Goal: Share content

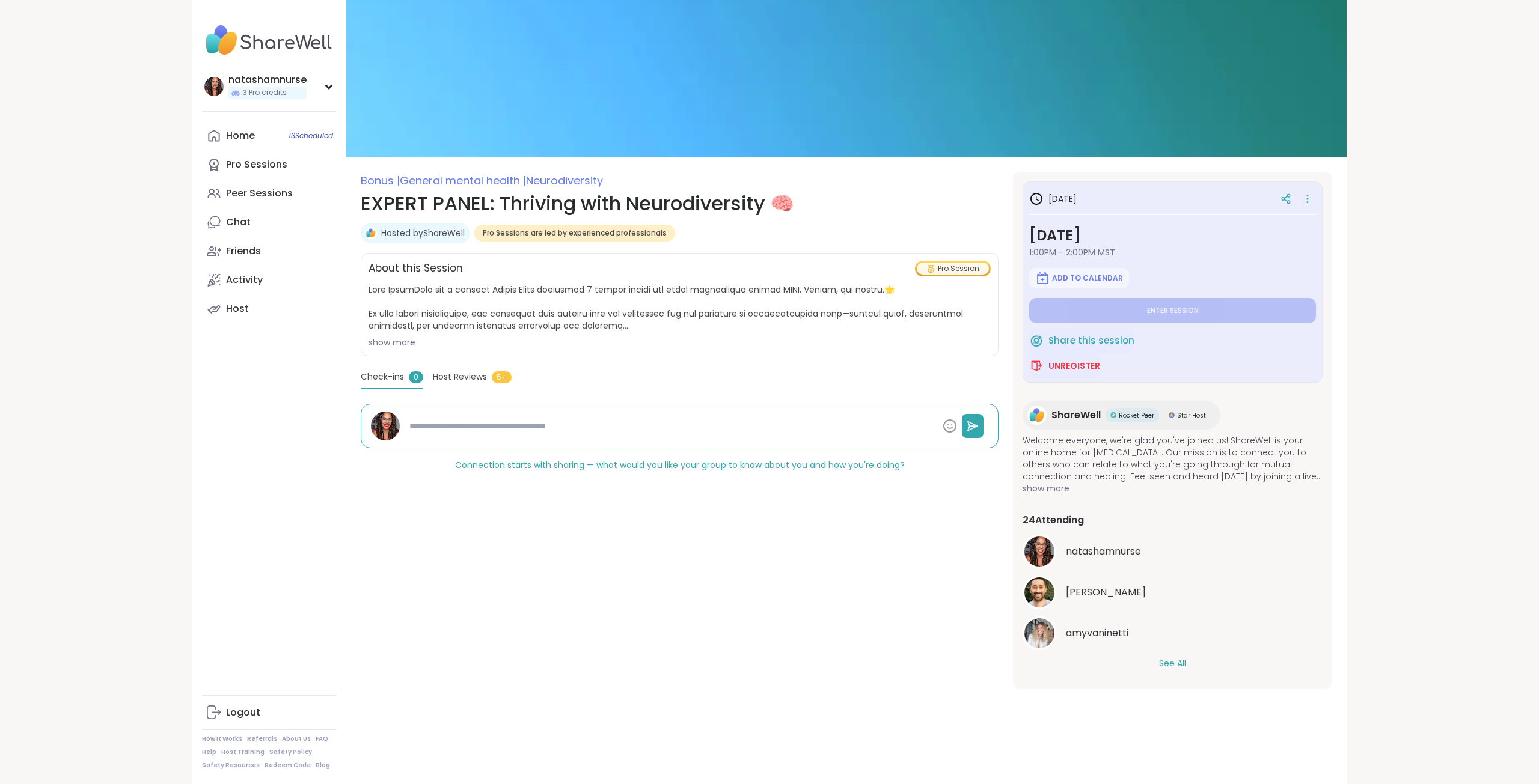
drag, startPoint x: 191, startPoint y: 347, endPoint x: 158, endPoint y: 312, distance: 48.1
click at [369, 345] on div "show more" at bounding box center [680, 342] width 622 height 12
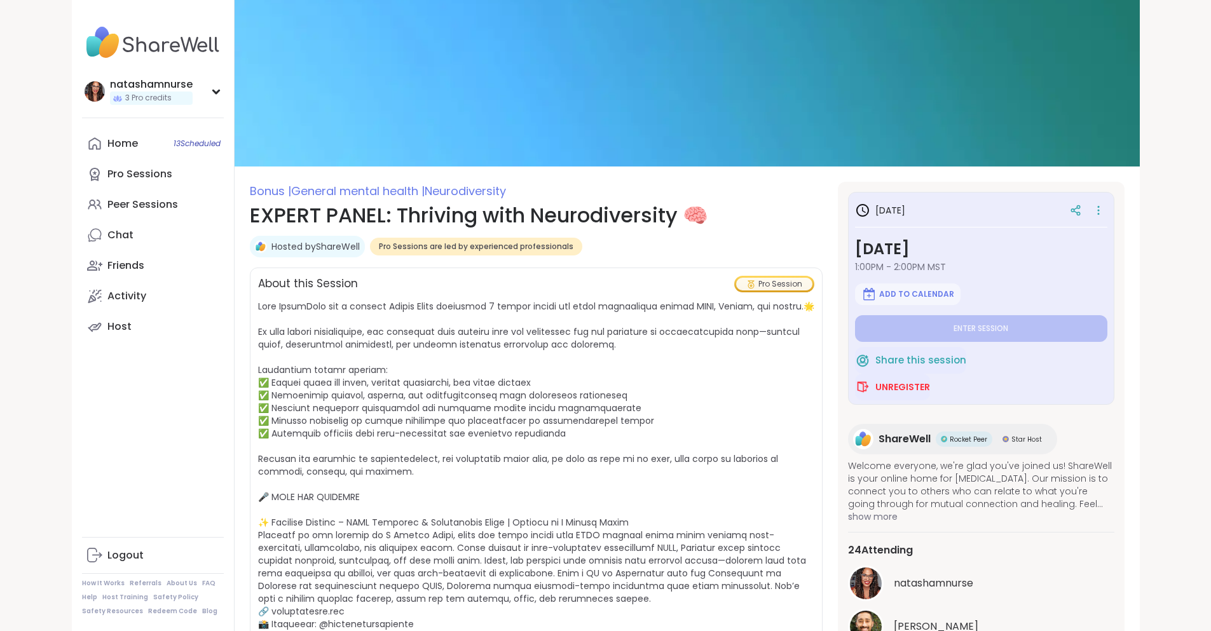
type textarea "*"
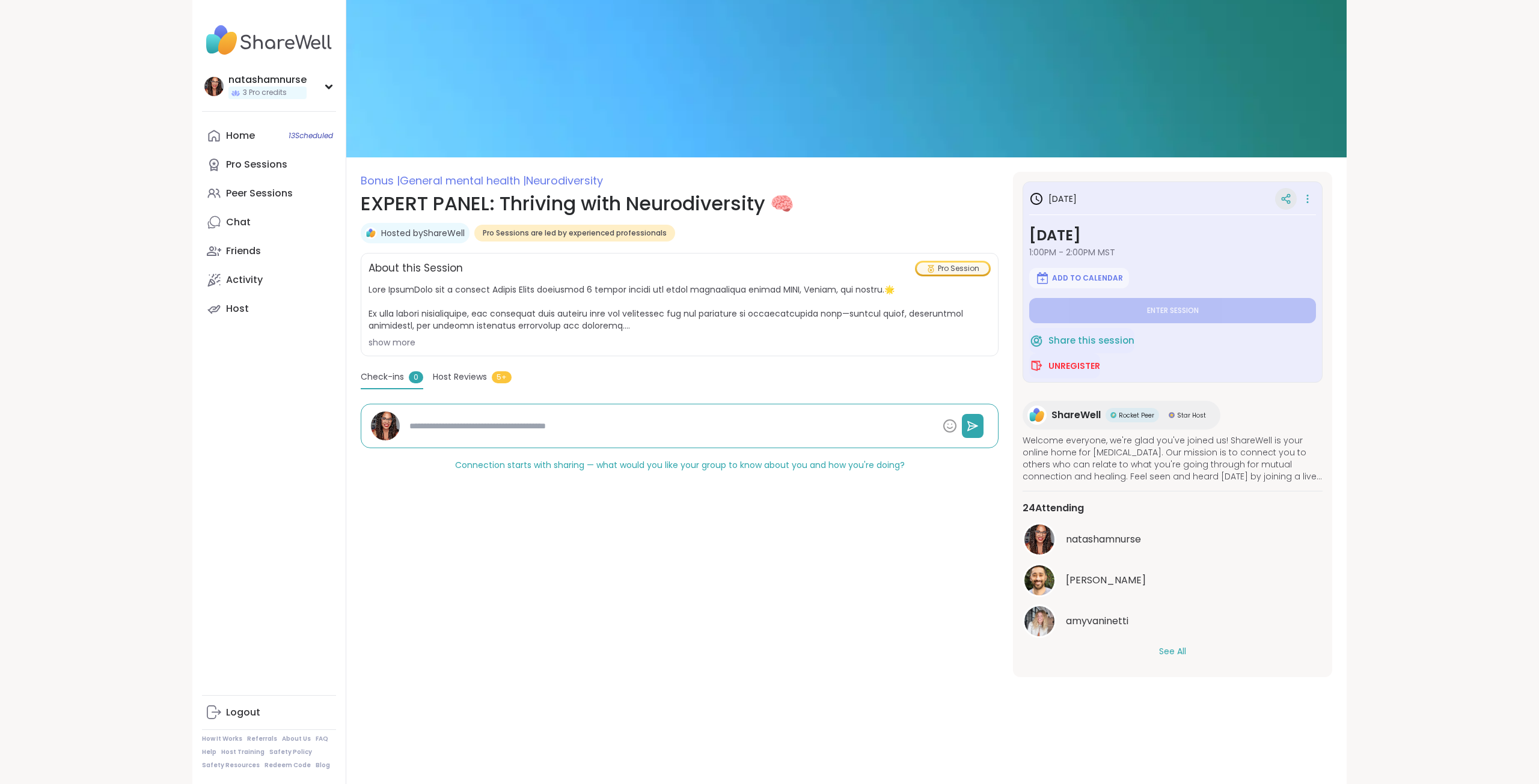
click at [1282, 200] on icon at bounding box center [1285, 199] width 10 height 10
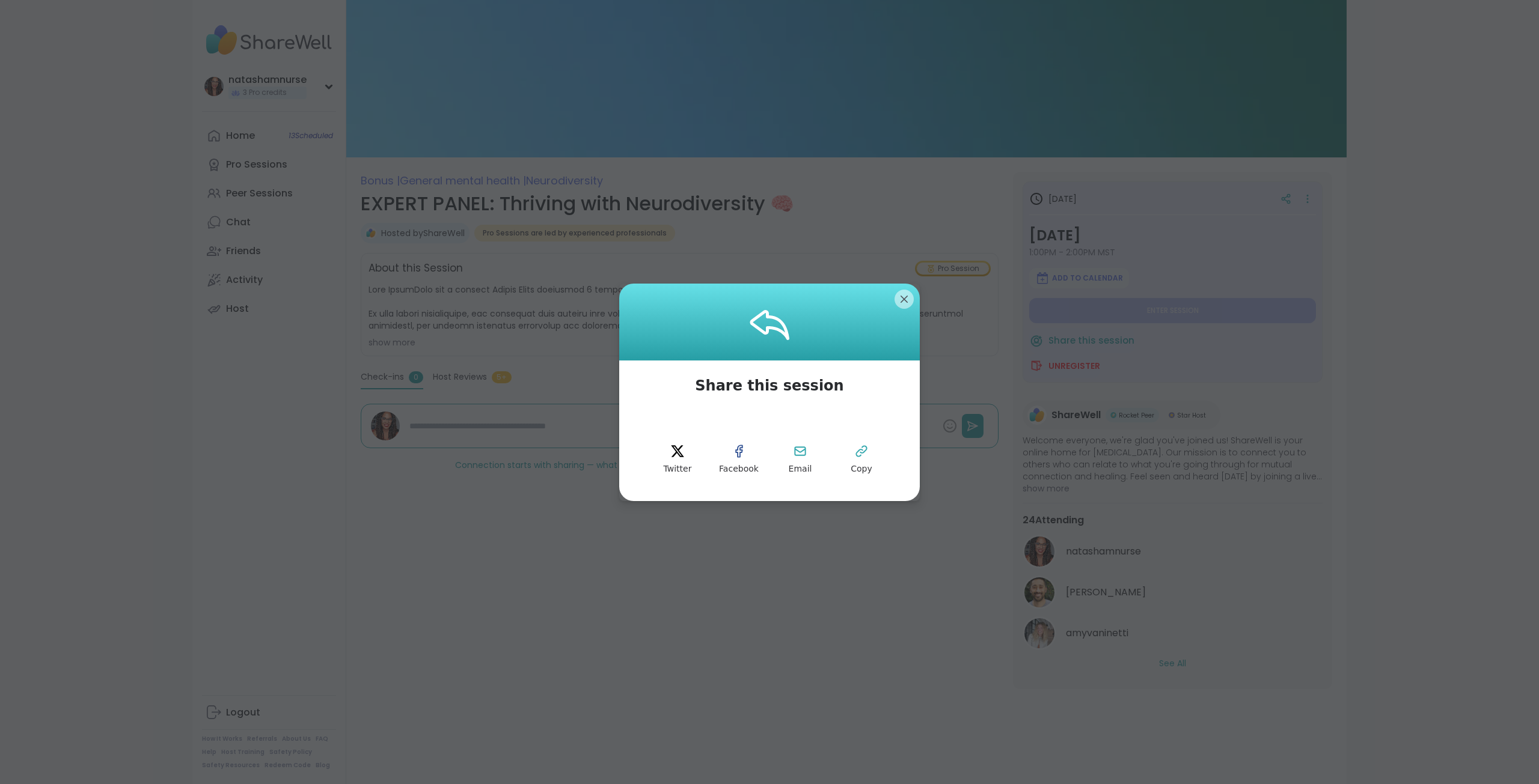
type textarea "*"
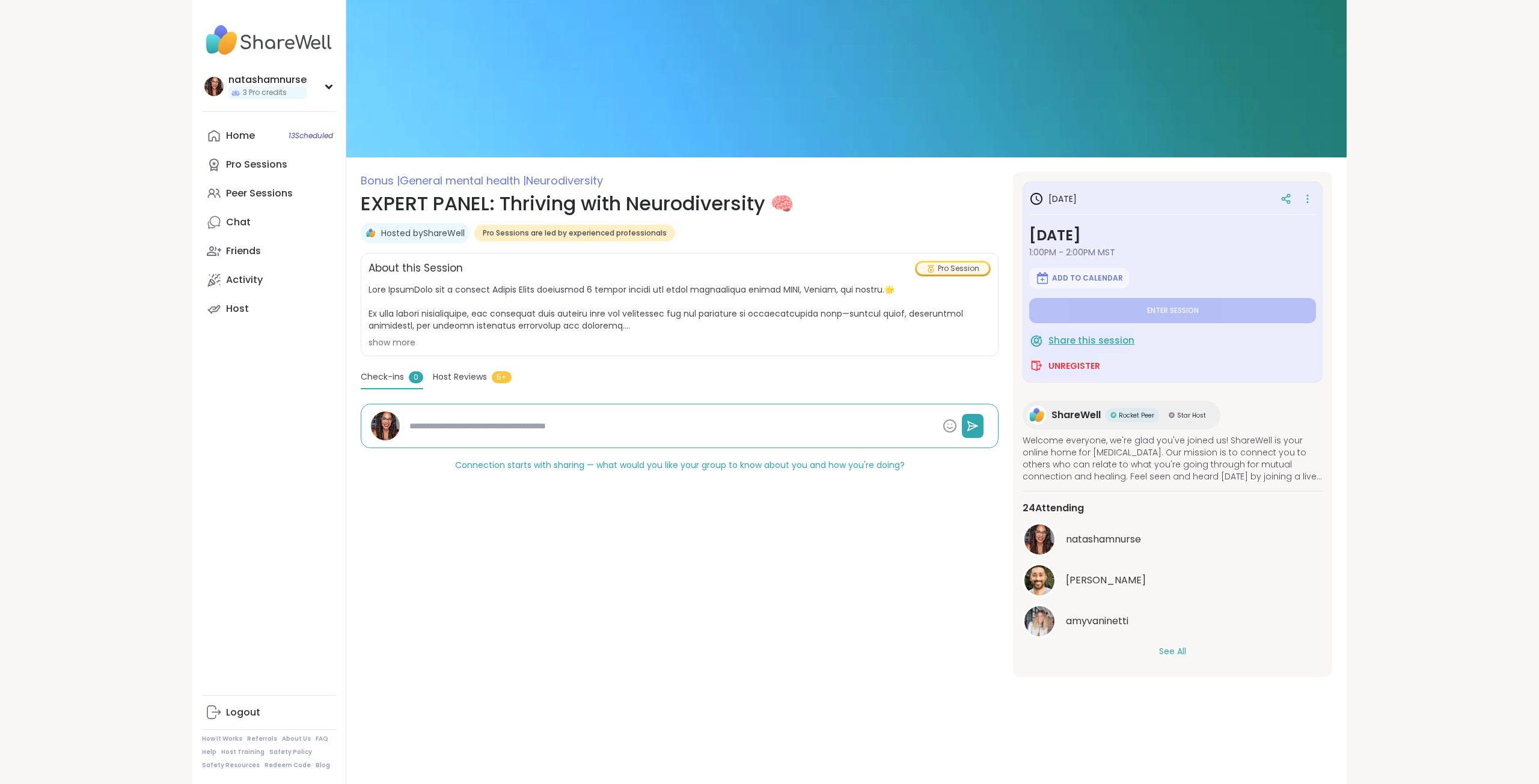
click at [1099, 340] on span "Share this session" at bounding box center [1091, 340] width 86 height 14
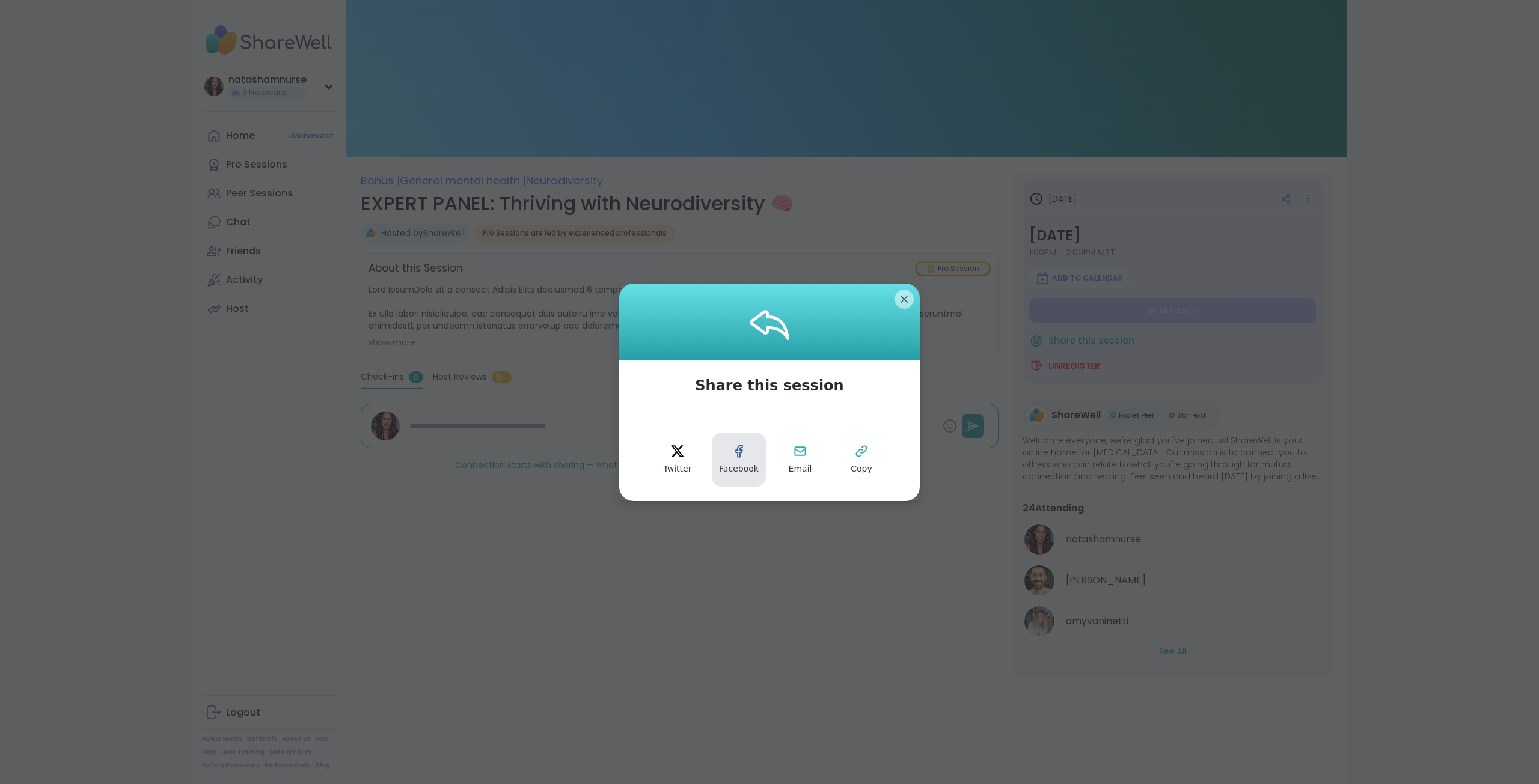
click at [735, 444] on icon "facebook" at bounding box center [738, 451] width 14 height 14
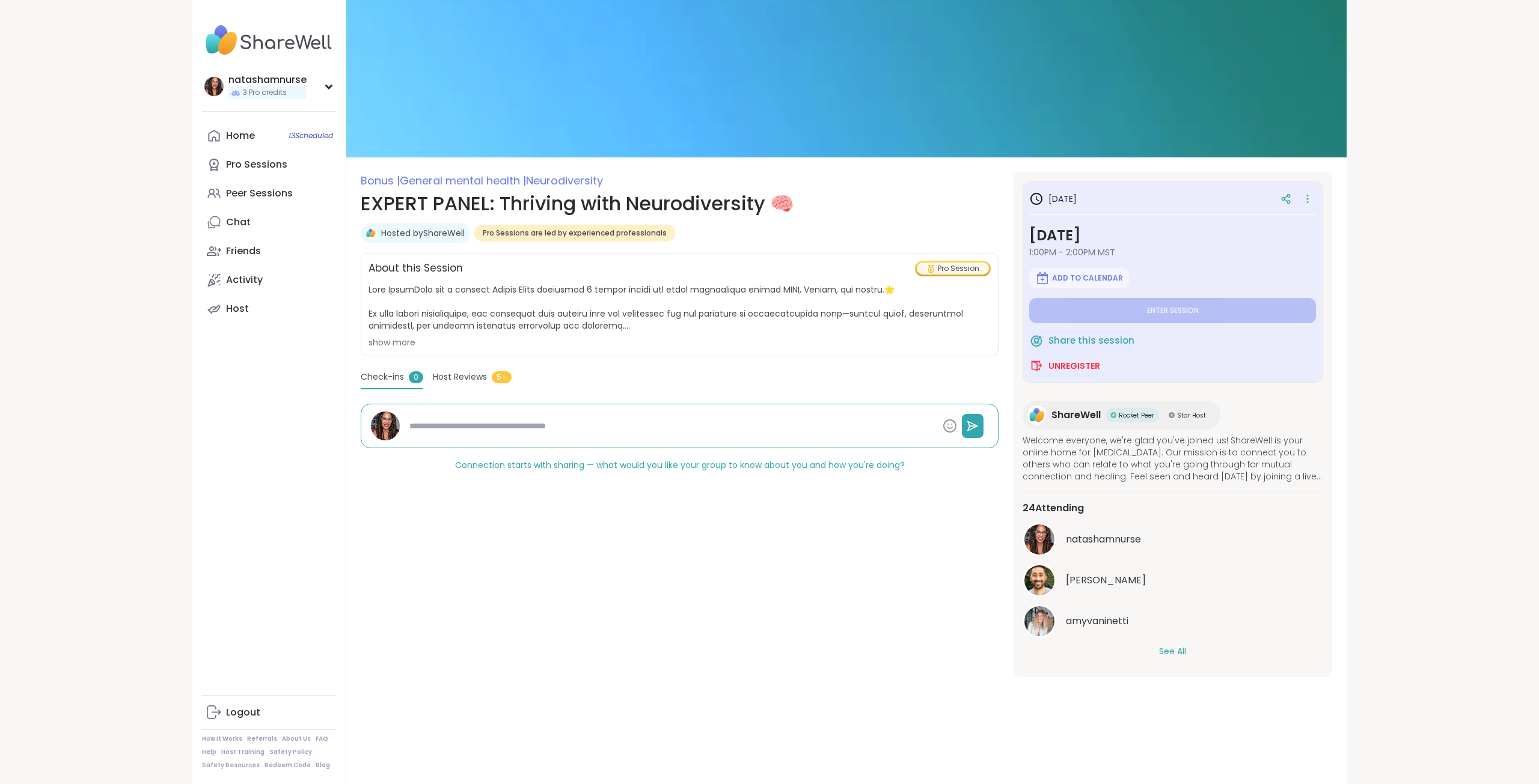
click at [464, 378] on span "Host Reviews" at bounding box center [460, 376] width 54 height 12
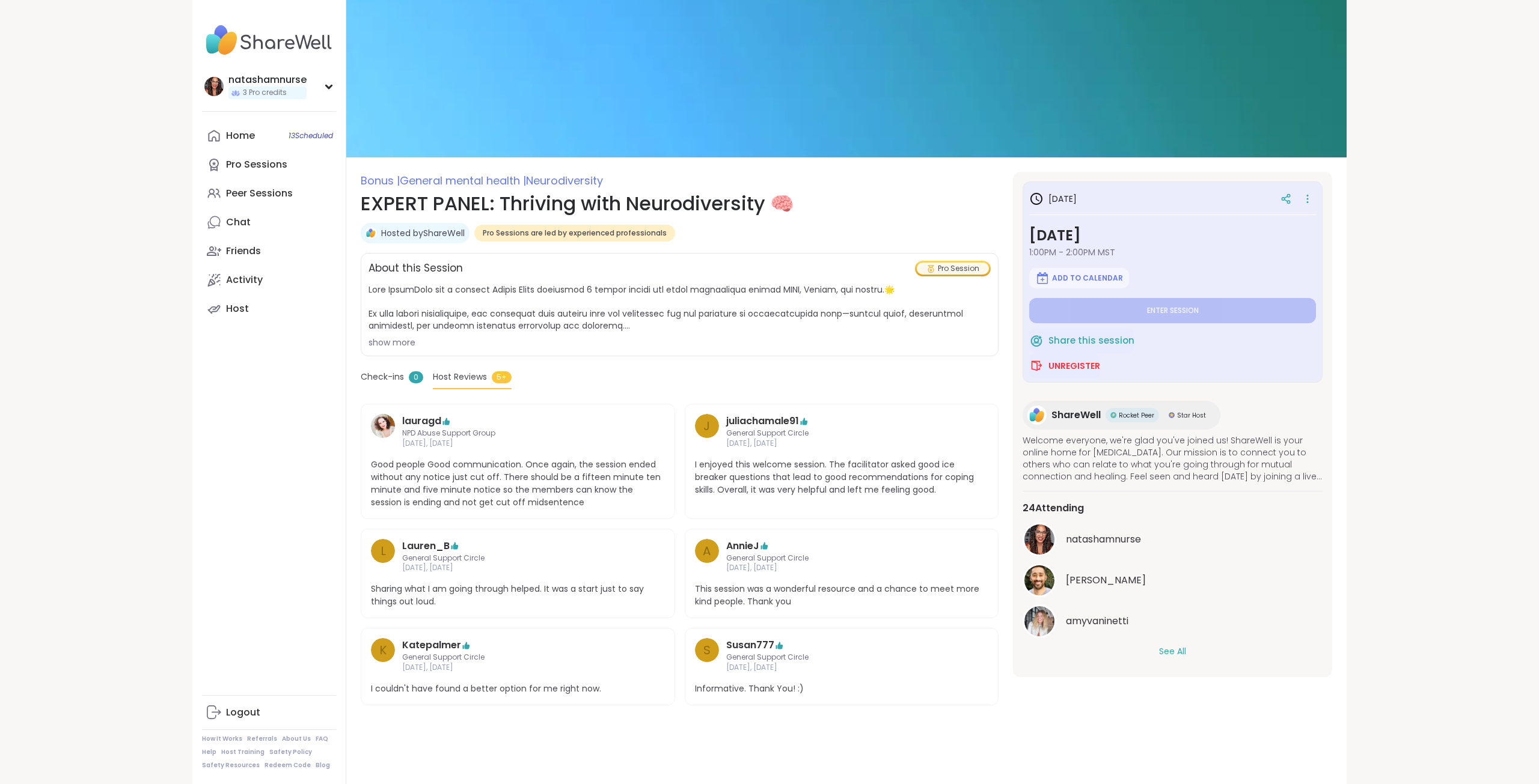
click at [376, 378] on span "Check-ins" at bounding box center [382, 376] width 44 height 12
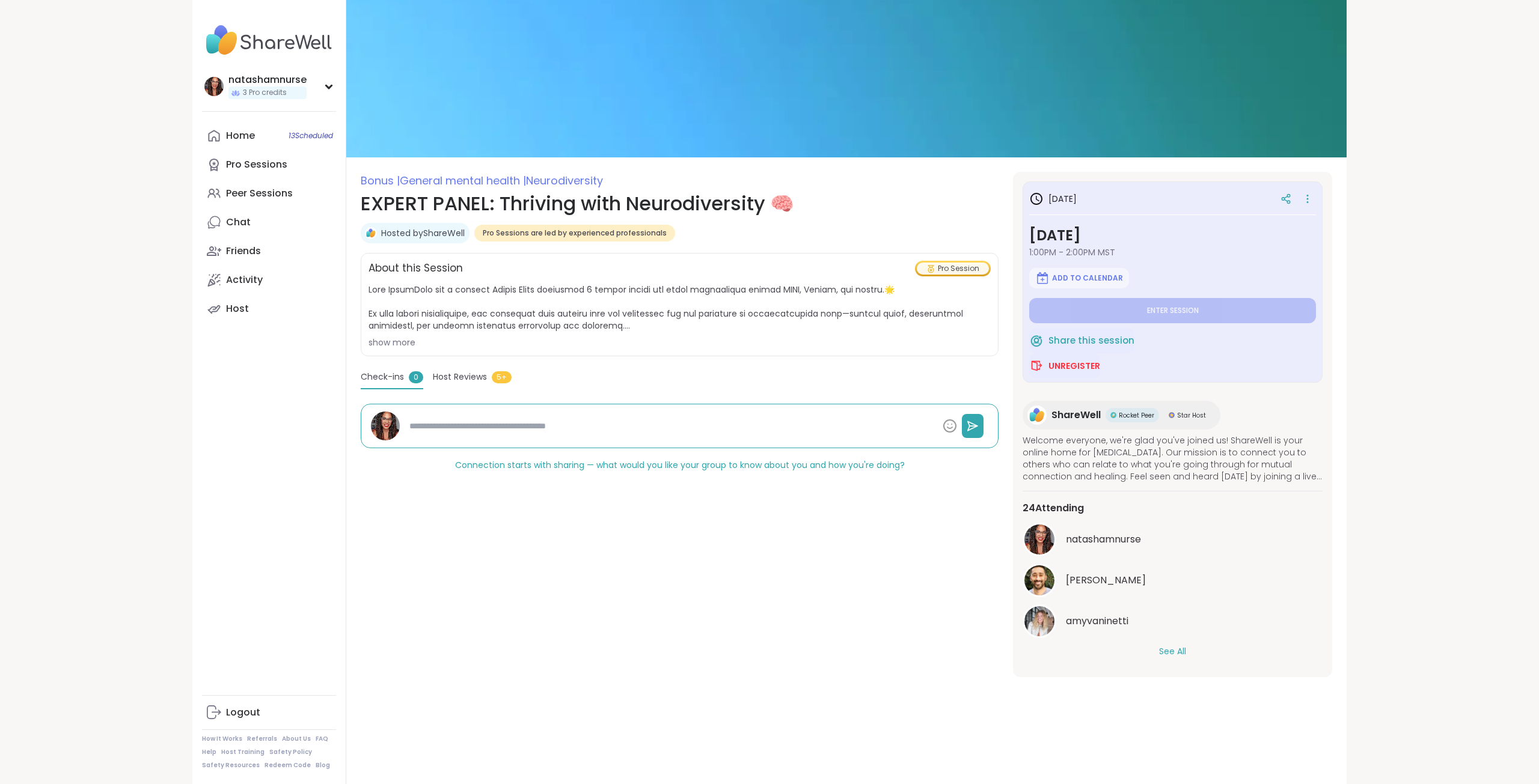
click at [1165, 652] on button "See All" at bounding box center [1172, 652] width 27 height 12
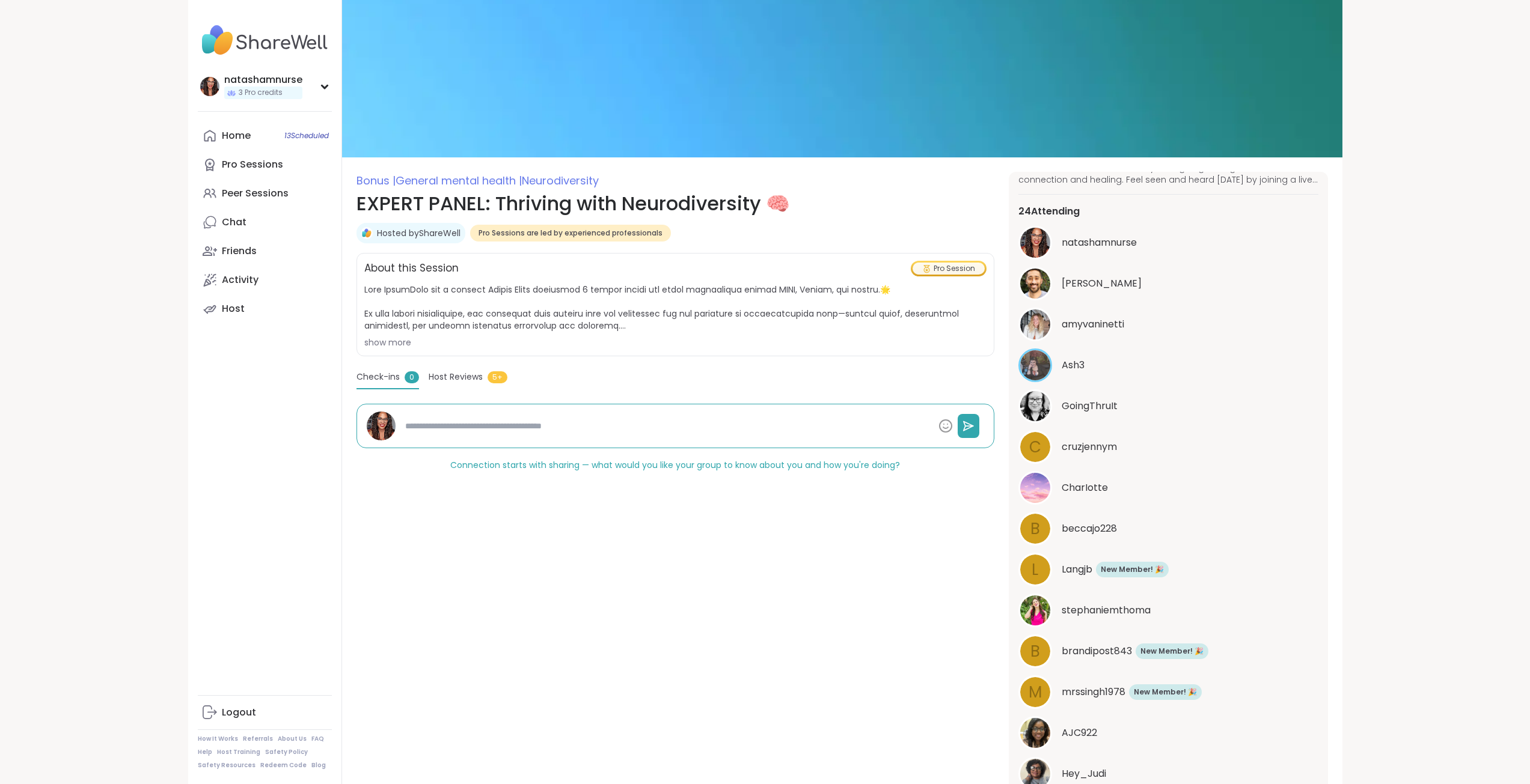
type textarea "*"
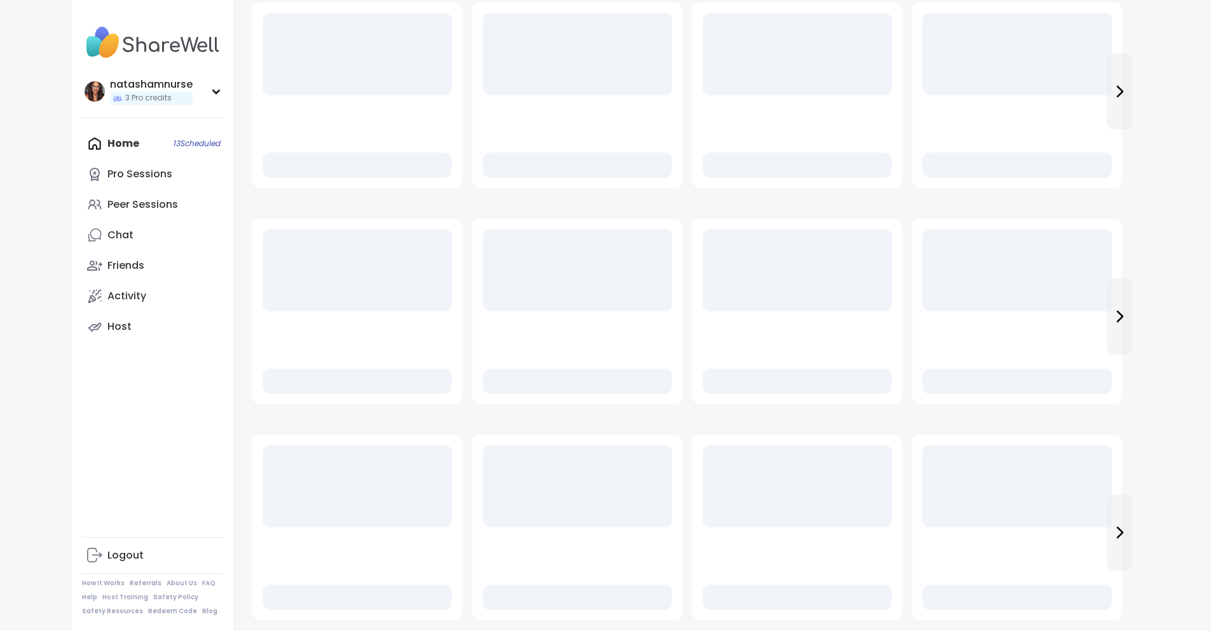
scroll to position [890, 0]
